Goal: Information Seeking & Learning: Learn about a topic

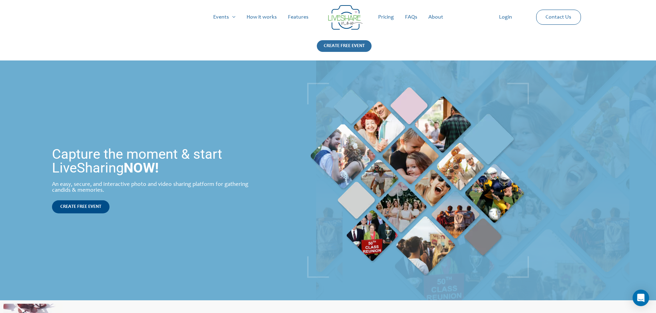
click at [327, 51] on div "CREATE FREE EVENT" at bounding box center [344, 46] width 55 height 12
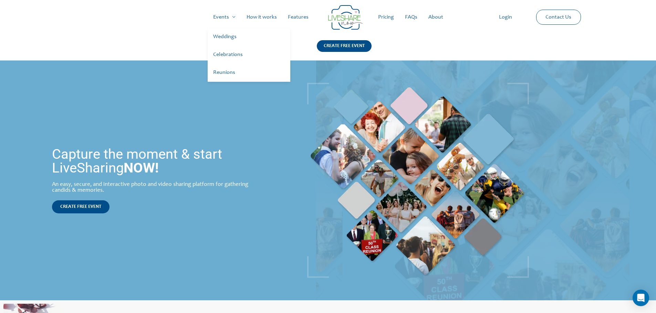
click at [227, 38] on link "Weddings" at bounding box center [249, 37] width 83 height 18
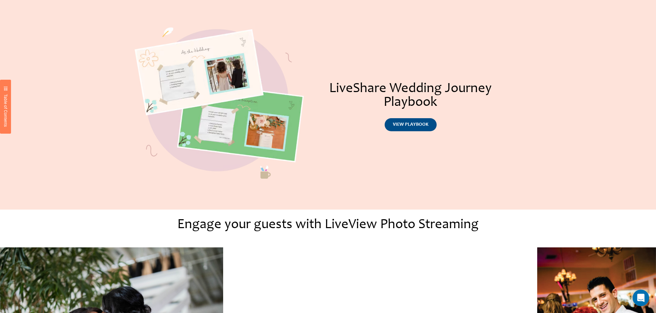
scroll to position [310, 0]
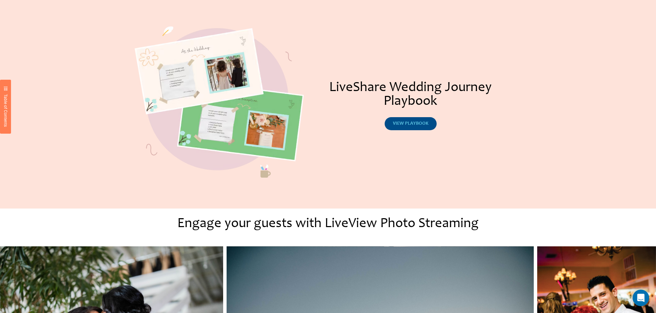
click at [403, 126] on span "view playbook" at bounding box center [410, 123] width 35 height 5
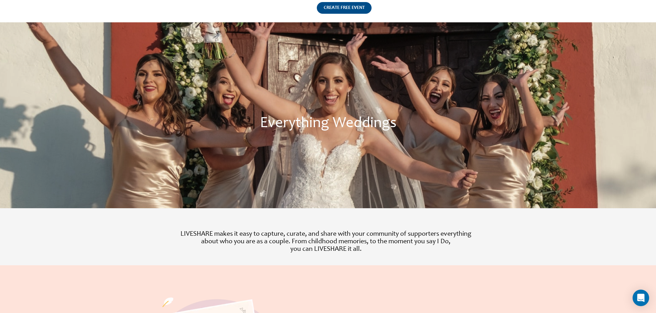
scroll to position [0, 0]
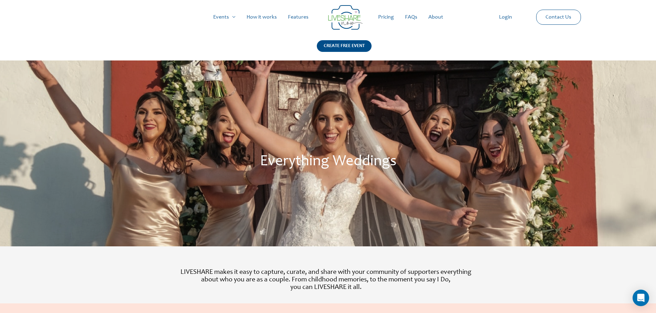
click at [268, 17] on link "How it works" at bounding box center [261, 17] width 41 height 22
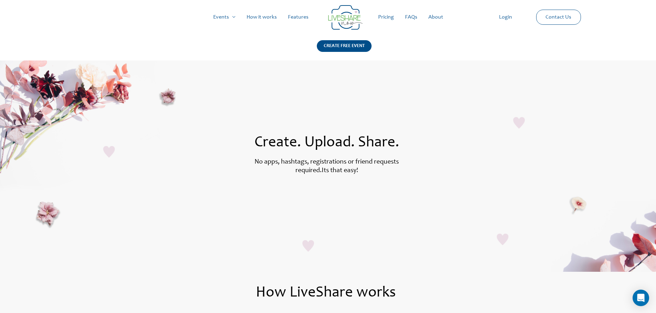
click at [300, 16] on link "Features" at bounding box center [298, 17] width 32 height 22
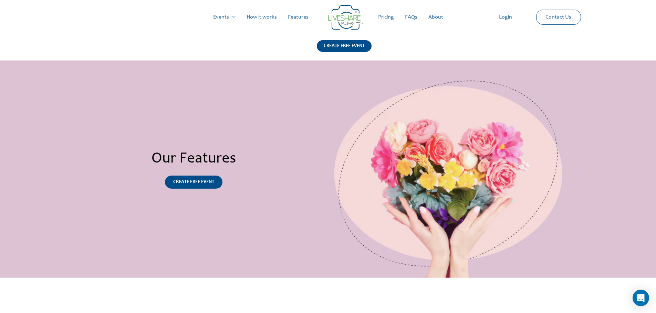
click at [386, 20] on link "Pricing" at bounding box center [385, 17] width 27 height 22
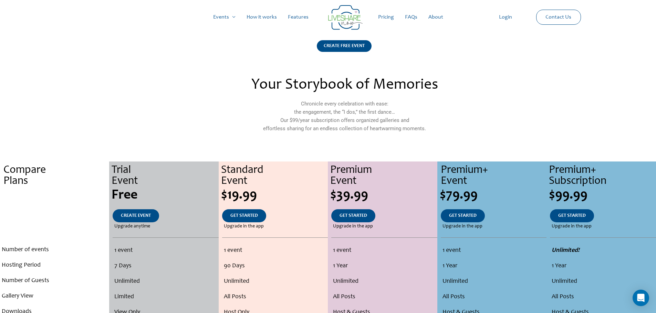
click at [414, 13] on link "FAQs" at bounding box center [410, 17] width 23 height 22
